Goal: Task Accomplishment & Management: Manage account settings

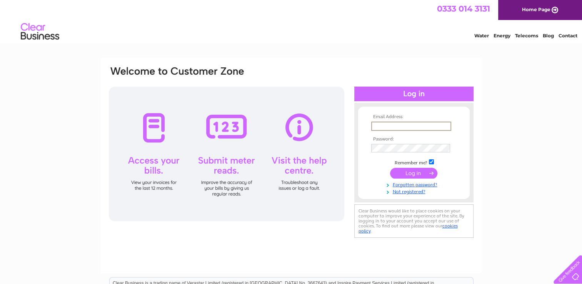
click at [394, 122] on input "text" at bounding box center [411, 126] width 80 height 9
type input "[EMAIL_ADDRESS][DOMAIN_NAME]"
click at [477, 142] on div "Email Address: Jopokumanu@aol.com Password:" at bounding box center [291, 165] width 381 height 215
click at [415, 175] on input "submit" at bounding box center [413, 172] width 47 height 11
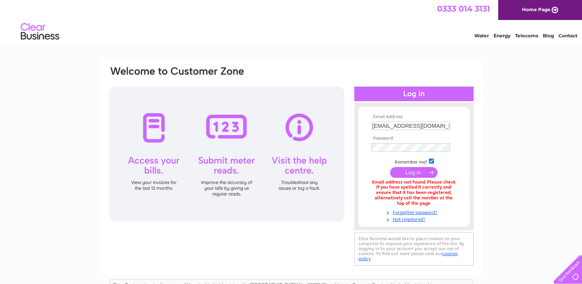
click at [411, 173] on input "submit" at bounding box center [413, 172] width 47 height 11
click at [411, 212] on link "Forgotten password?" at bounding box center [414, 211] width 87 height 7
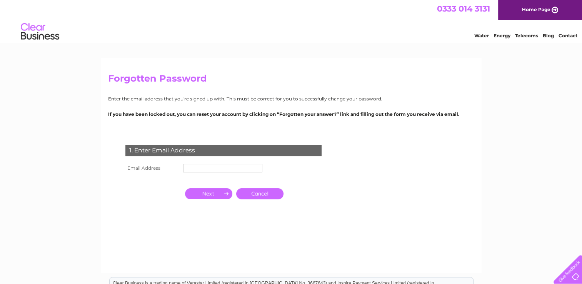
click at [220, 169] on input "text" at bounding box center [222, 168] width 79 height 8
click at [206, 195] on input "button" at bounding box center [208, 193] width 47 height 11
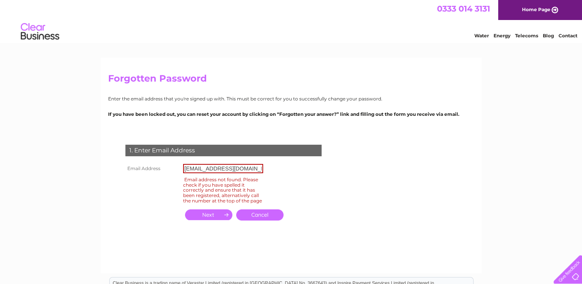
click at [250, 169] on input "[EMAIL_ADDRESS][DOMAIN_NAME]" at bounding box center [223, 168] width 80 height 9
click at [208, 219] on input "button" at bounding box center [208, 214] width 47 height 11
drag, startPoint x: 254, startPoint y: 169, endPoint x: 169, endPoint y: 180, distance: 86.2
click at [169, 180] on tbody "Email Address Jopokumanu@yahoo.co.uk Email address not found. Please check if y…" at bounding box center [194, 183] width 142 height 43
click at [217, 220] on input "button" at bounding box center [208, 214] width 47 height 11
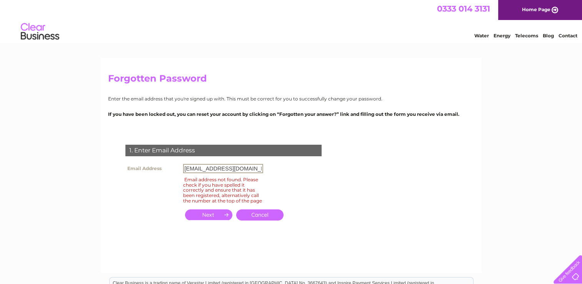
scroll to position [0, 0]
drag, startPoint x: 261, startPoint y: 170, endPoint x: 239, endPoint y: 174, distance: 23.0
click at [239, 174] on td "office@accountantstratford.co.uk" at bounding box center [223, 168] width 84 height 13
type input "k"
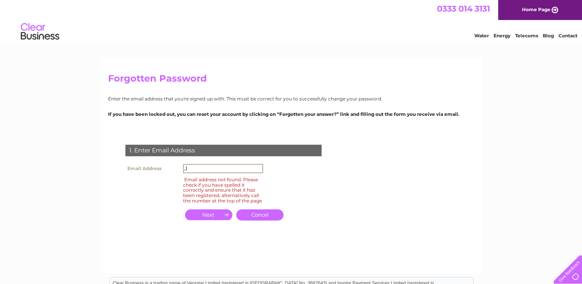
type input "Jopokumanu@aol.com"
click at [399, 192] on form "1. Enter Email Address Email Address Jopokumanu@aol.com Email address not found…" at bounding box center [291, 190] width 366 height 123
click at [208, 219] on input "button" at bounding box center [208, 214] width 47 height 11
